Goal: Communication & Community: Answer question/provide support

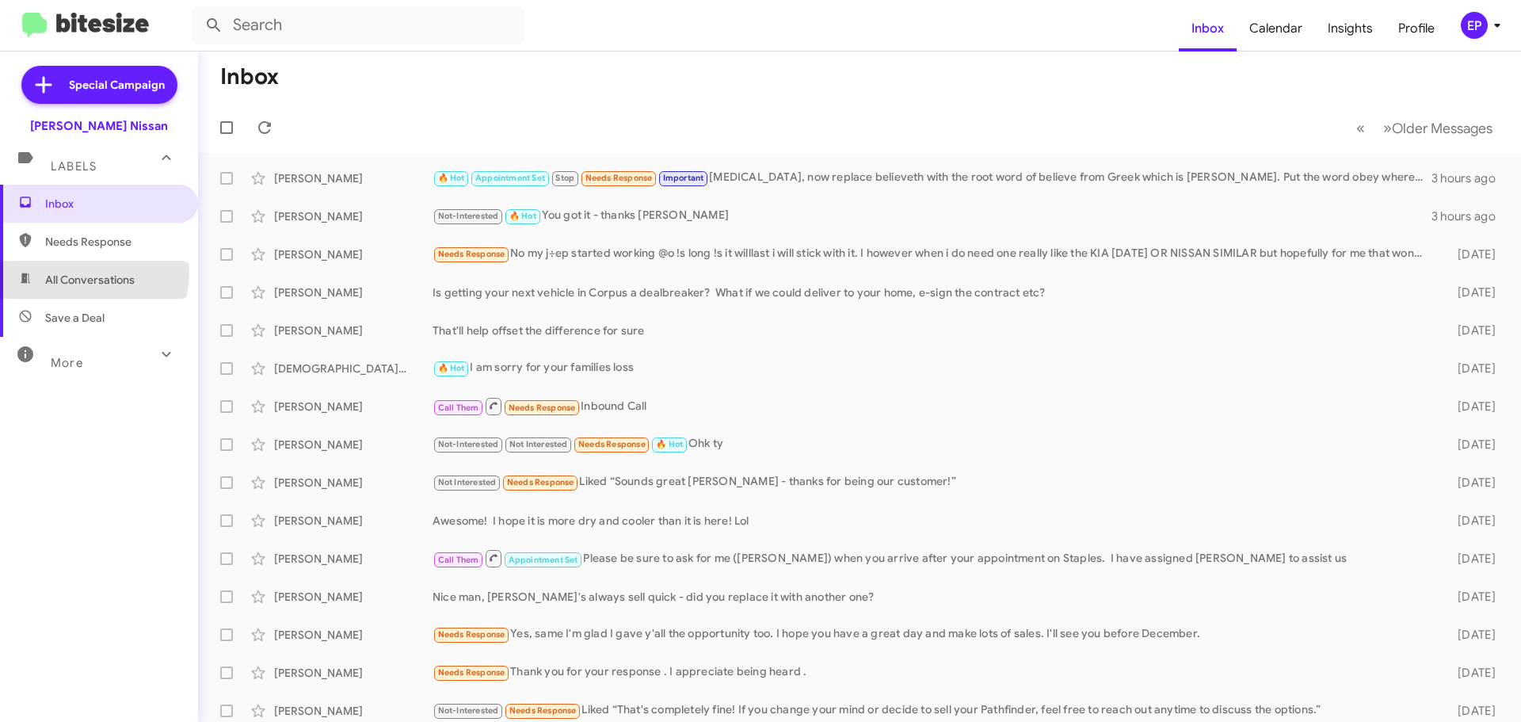
click at [71, 271] on span "All Conversations" at bounding box center [99, 280] width 198 height 38
type input "in:all-conversations"
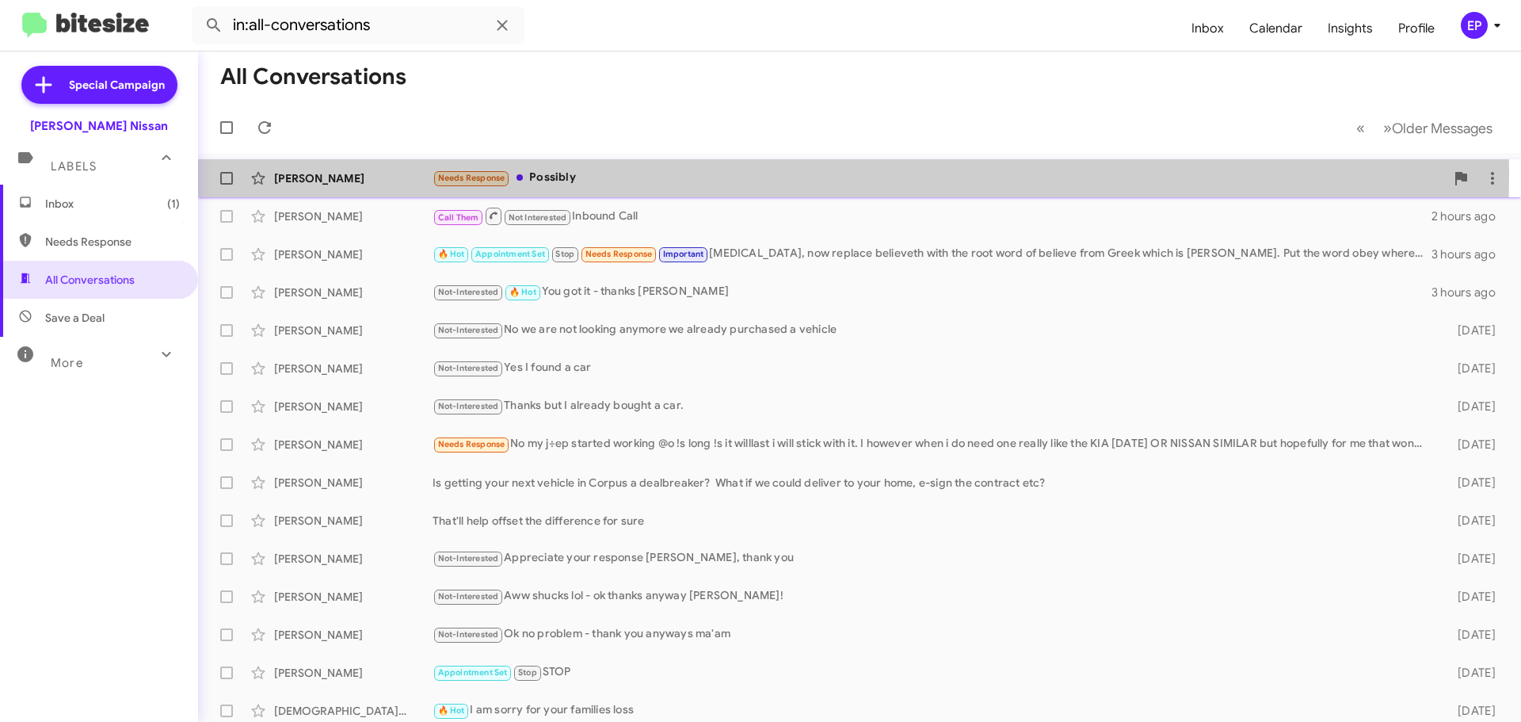
click at [548, 173] on div "Needs Response Possibly" at bounding box center [938, 178] width 1012 height 18
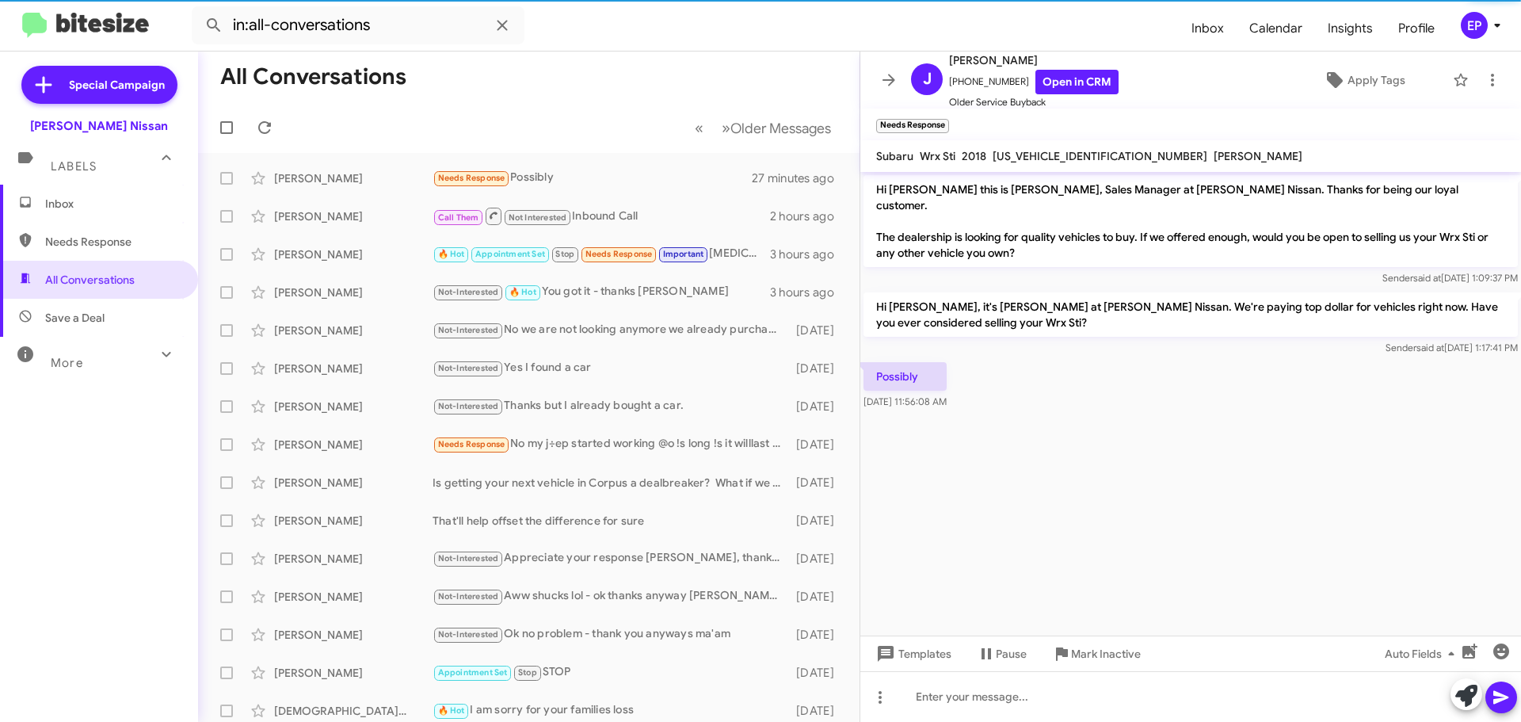
click at [1244, 419] on cdk-virtual-scroll-viewport "Hi [PERSON_NAME] this is [PERSON_NAME], Sales Manager at [PERSON_NAME] Nissan. …" at bounding box center [1190, 403] width 661 height 463
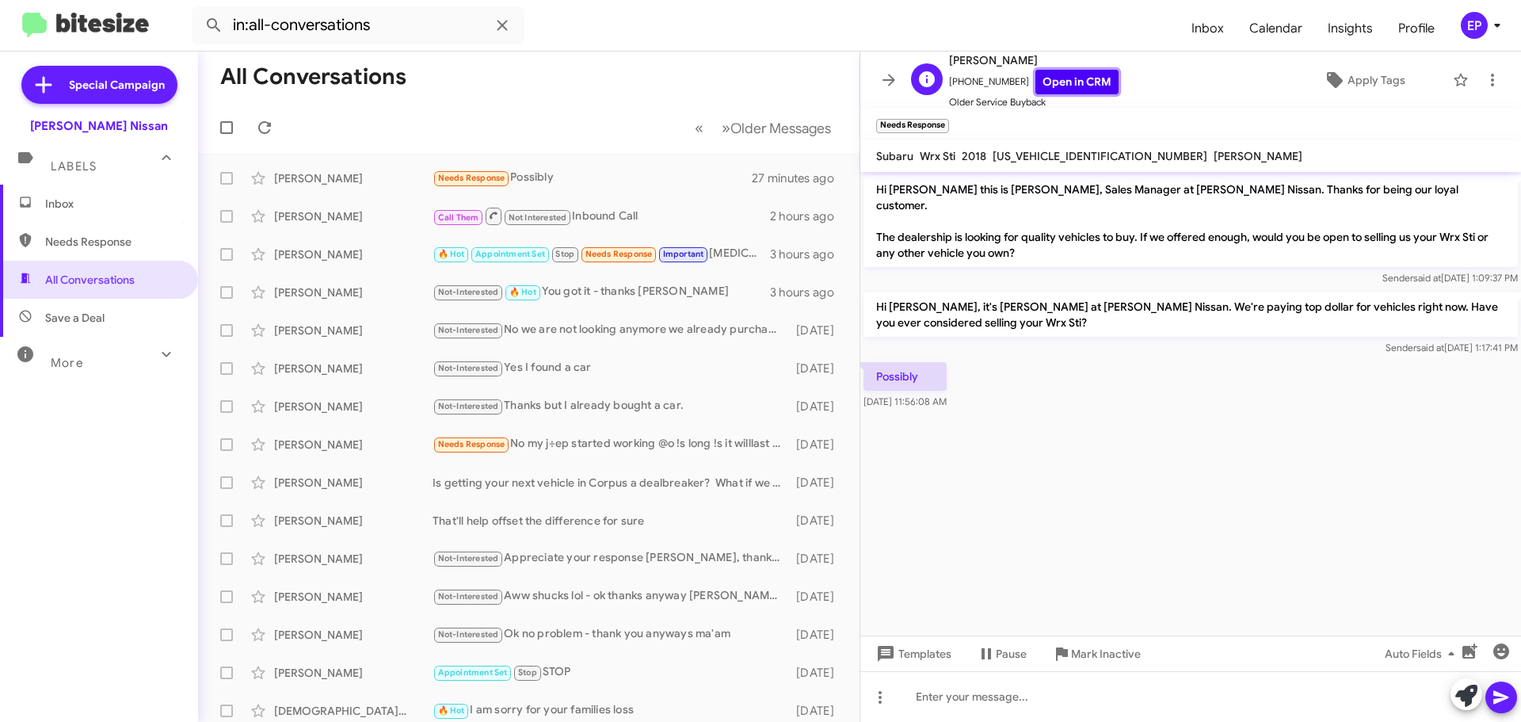
click at [1063, 89] on link "Open in CRM" at bounding box center [1076, 82] width 83 height 25
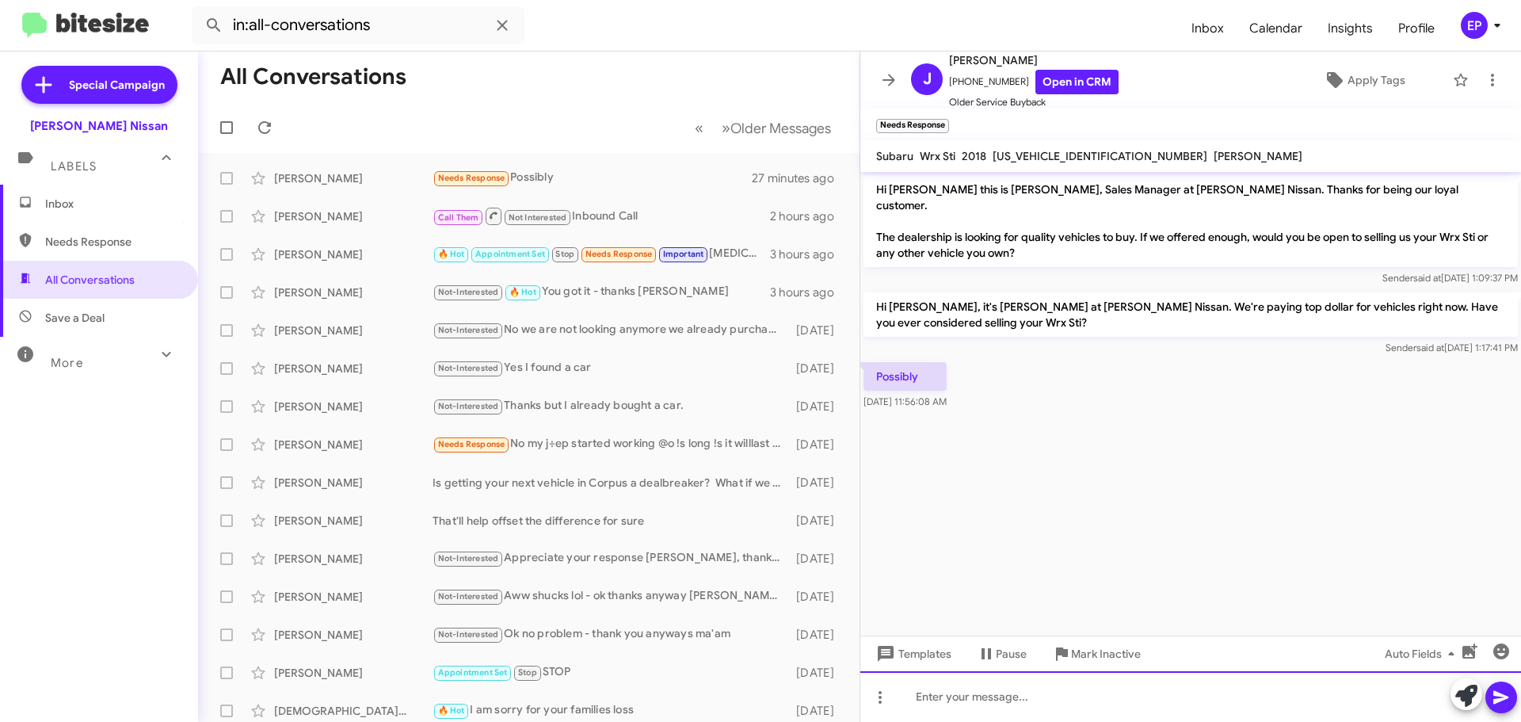
click at [1053, 697] on div at bounding box center [1190, 696] width 661 height 51
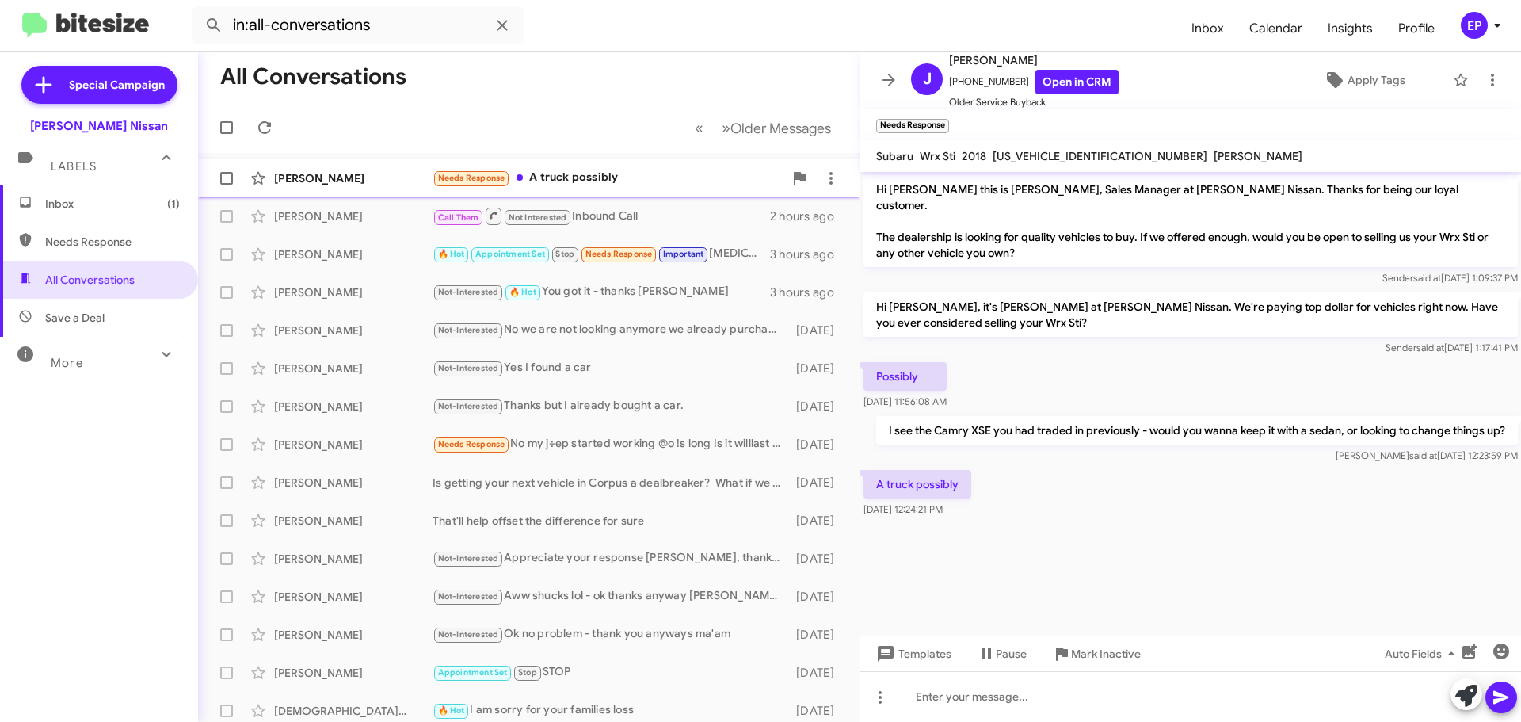
click at [626, 192] on div "[PERSON_NAME] Needs Response A truck possibly a minute ago" at bounding box center [529, 178] width 636 height 32
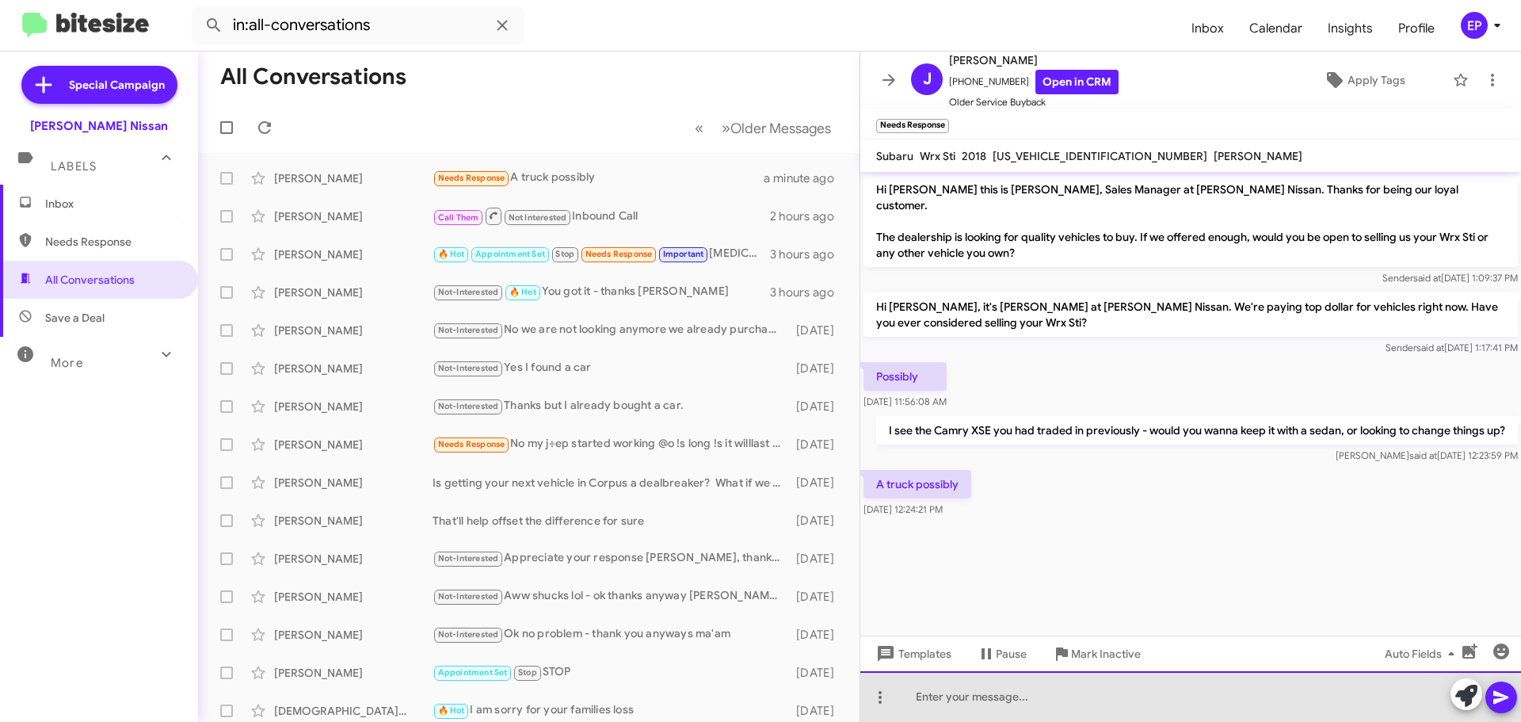
click at [973, 711] on div at bounding box center [1190, 696] width 661 height 51
